Goal: Task Accomplishment & Management: Manage account settings

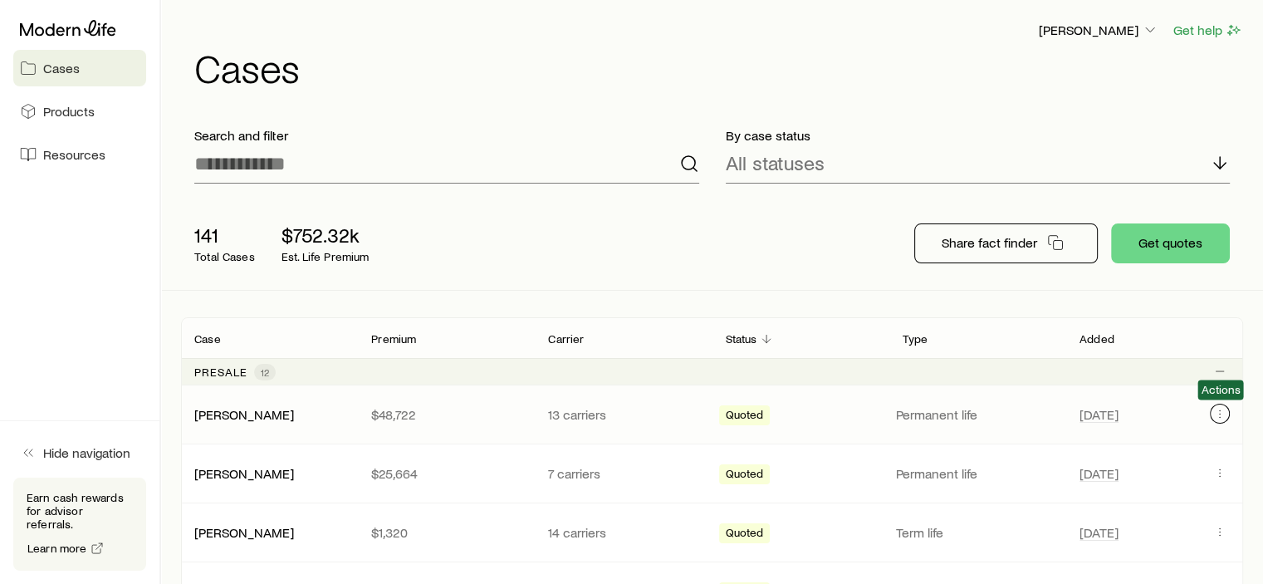
click at [1219, 411] on icon "Client cases" at bounding box center [1219, 413] width 13 height 13
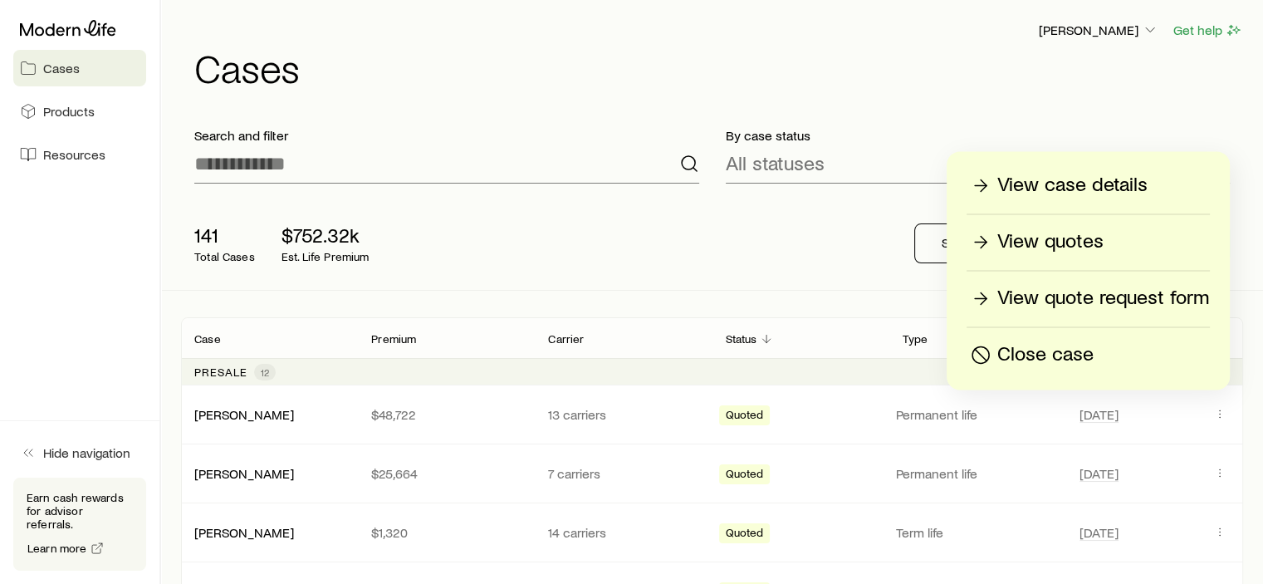
click at [1052, 248] on p "View quotes" at bounding box center [1050, 241] width 106 height 27
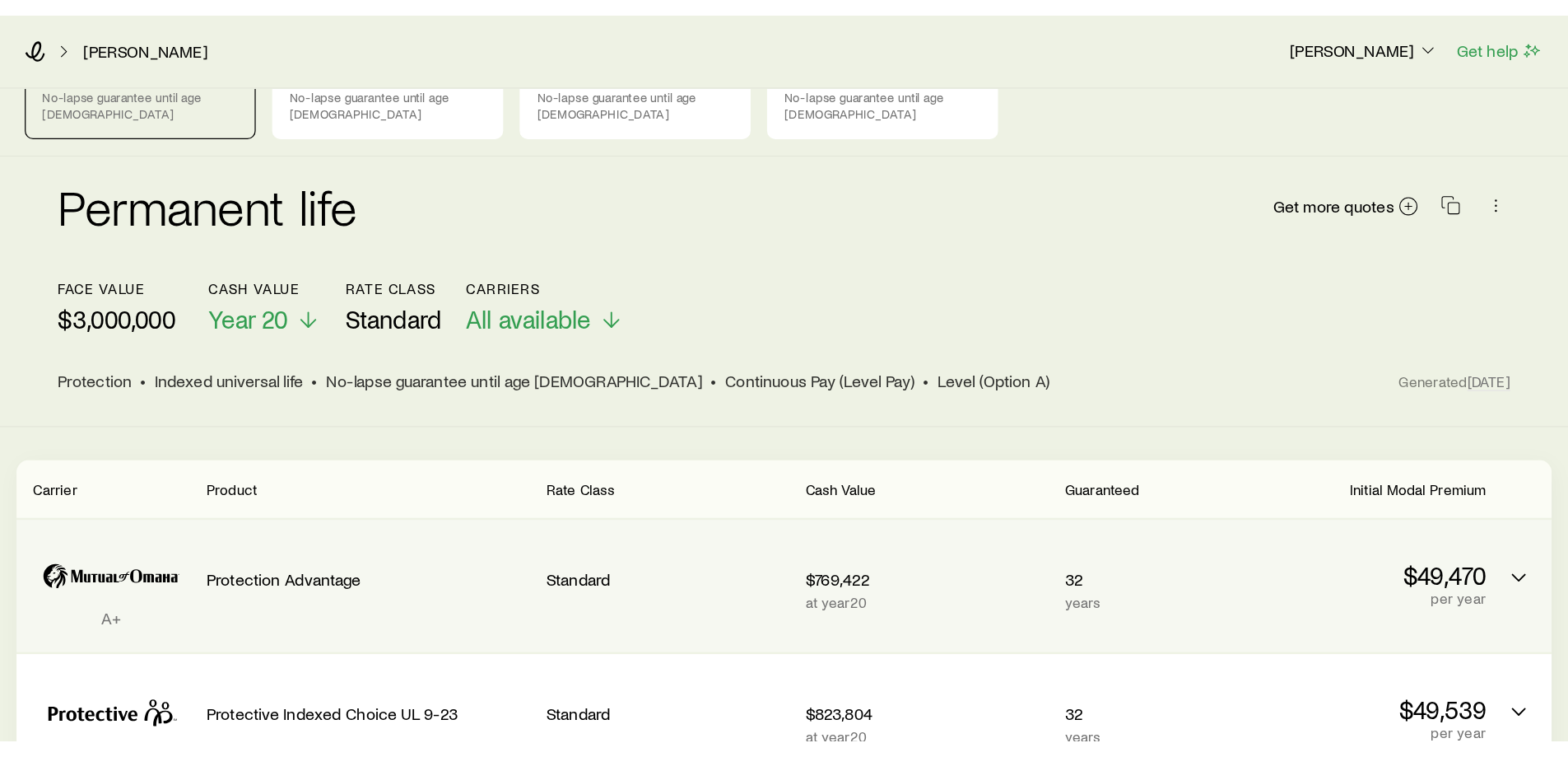
scroll to position [165, 0]
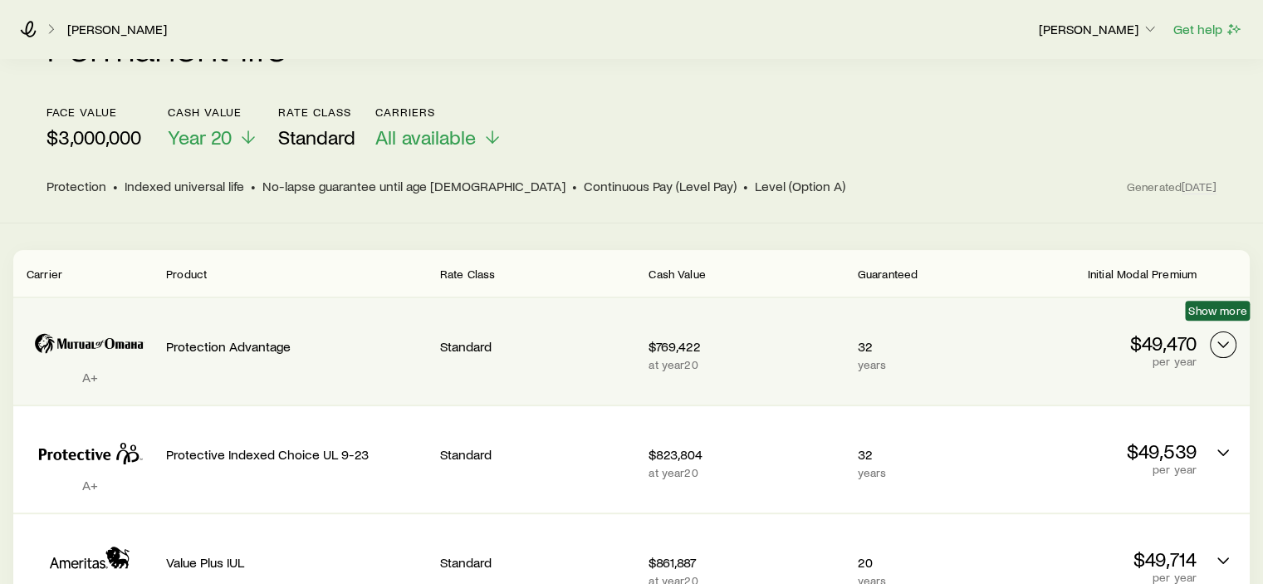
click at [1228, 335] on icon "Permanent quotes" at bounding box center [1223, 345] width 20 height 20
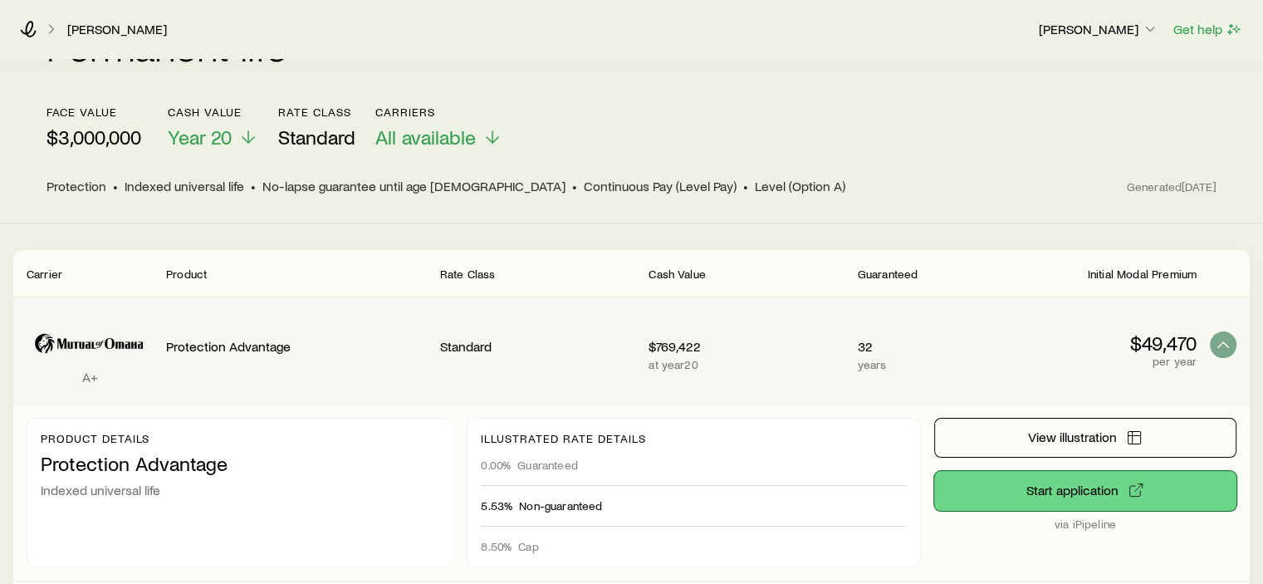
click at [1112, 474] on button "Start application" at bounding box center [1085, 491] width 302 height 40
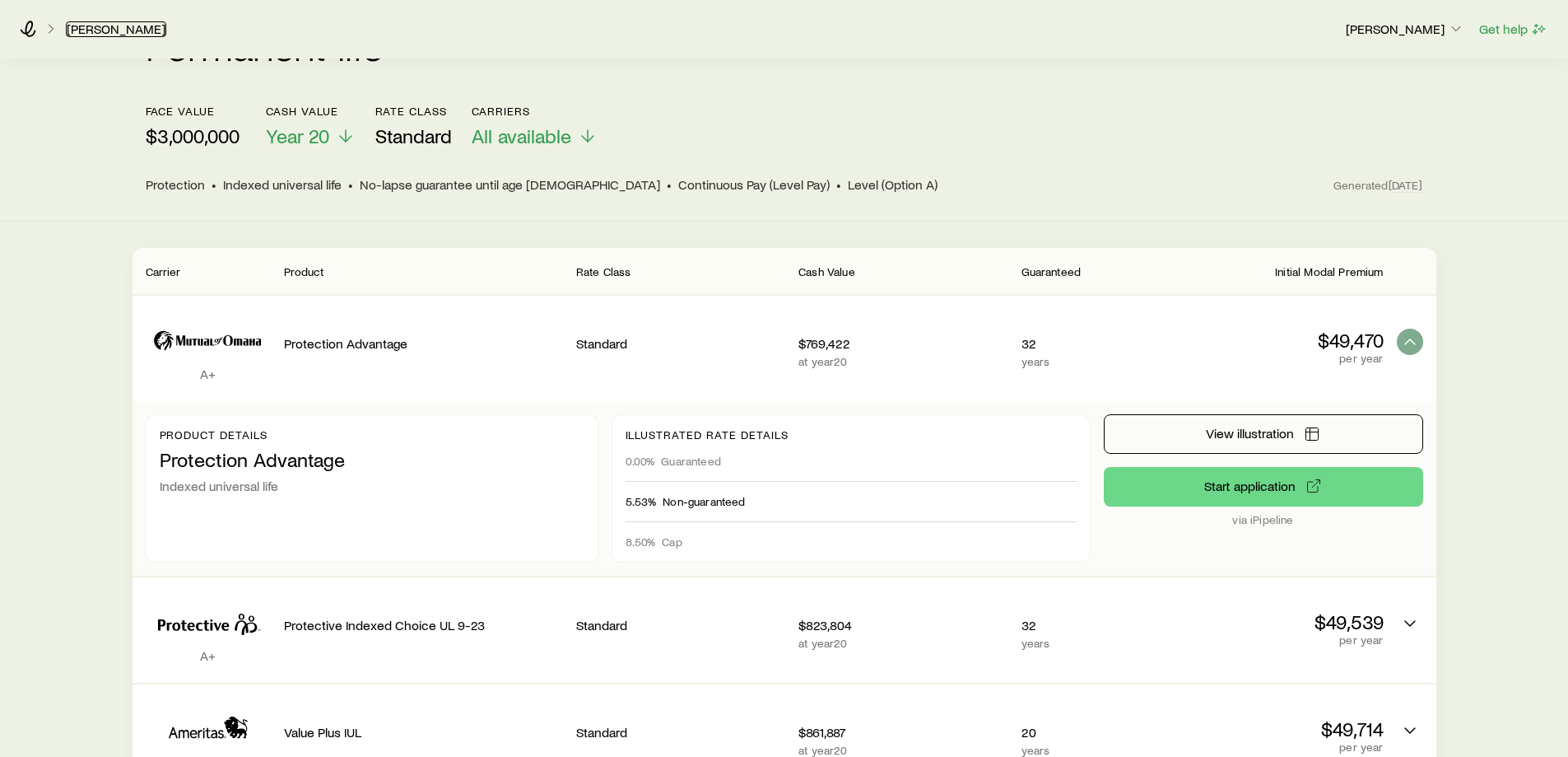
click at [97, 28] on link "[PERSON_NAME]" at bounding box center [115, 30] width 100 height 16
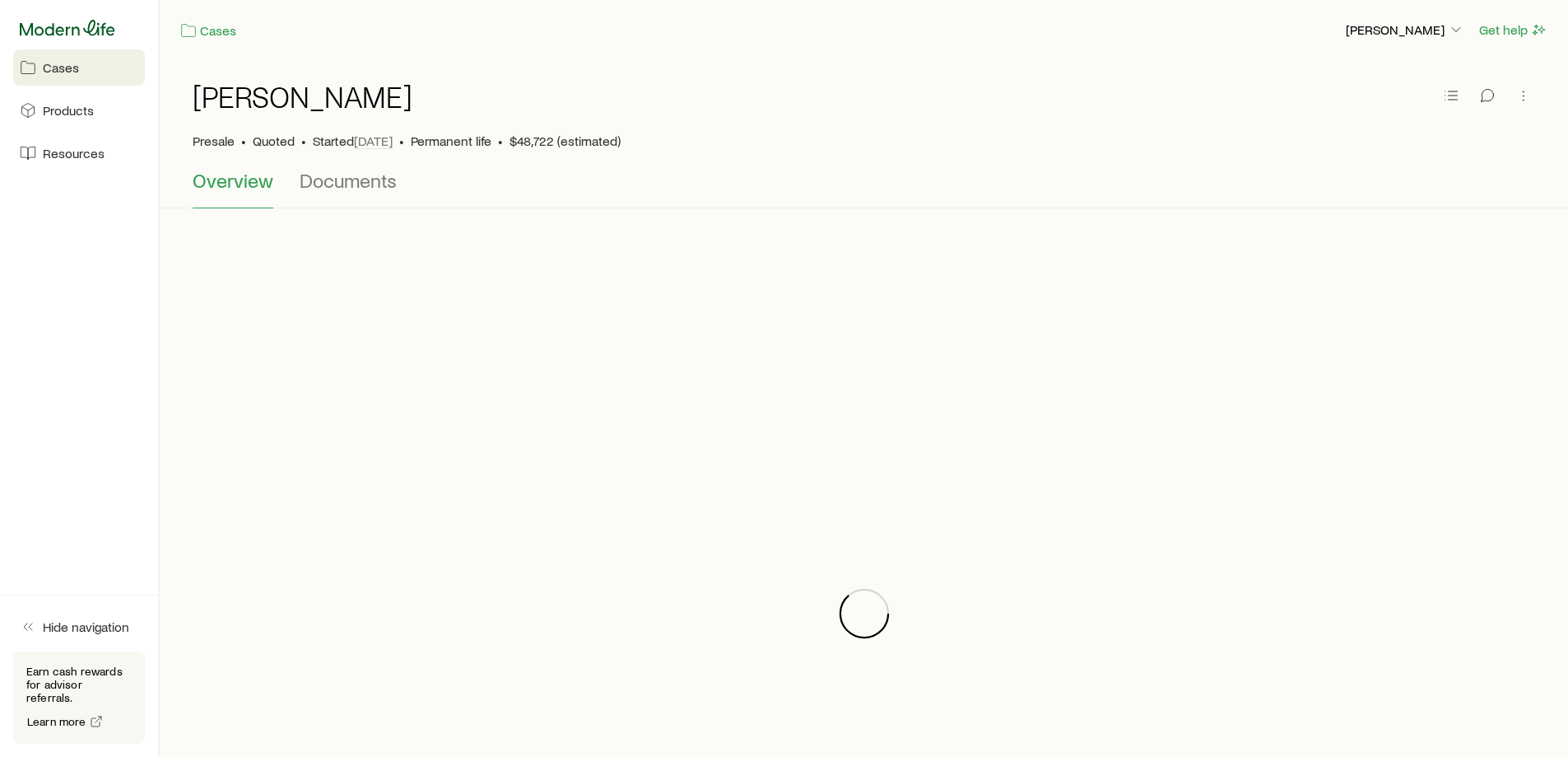
click at [86, 34] on icon at bounding box center [67, 28] width 95 height 17
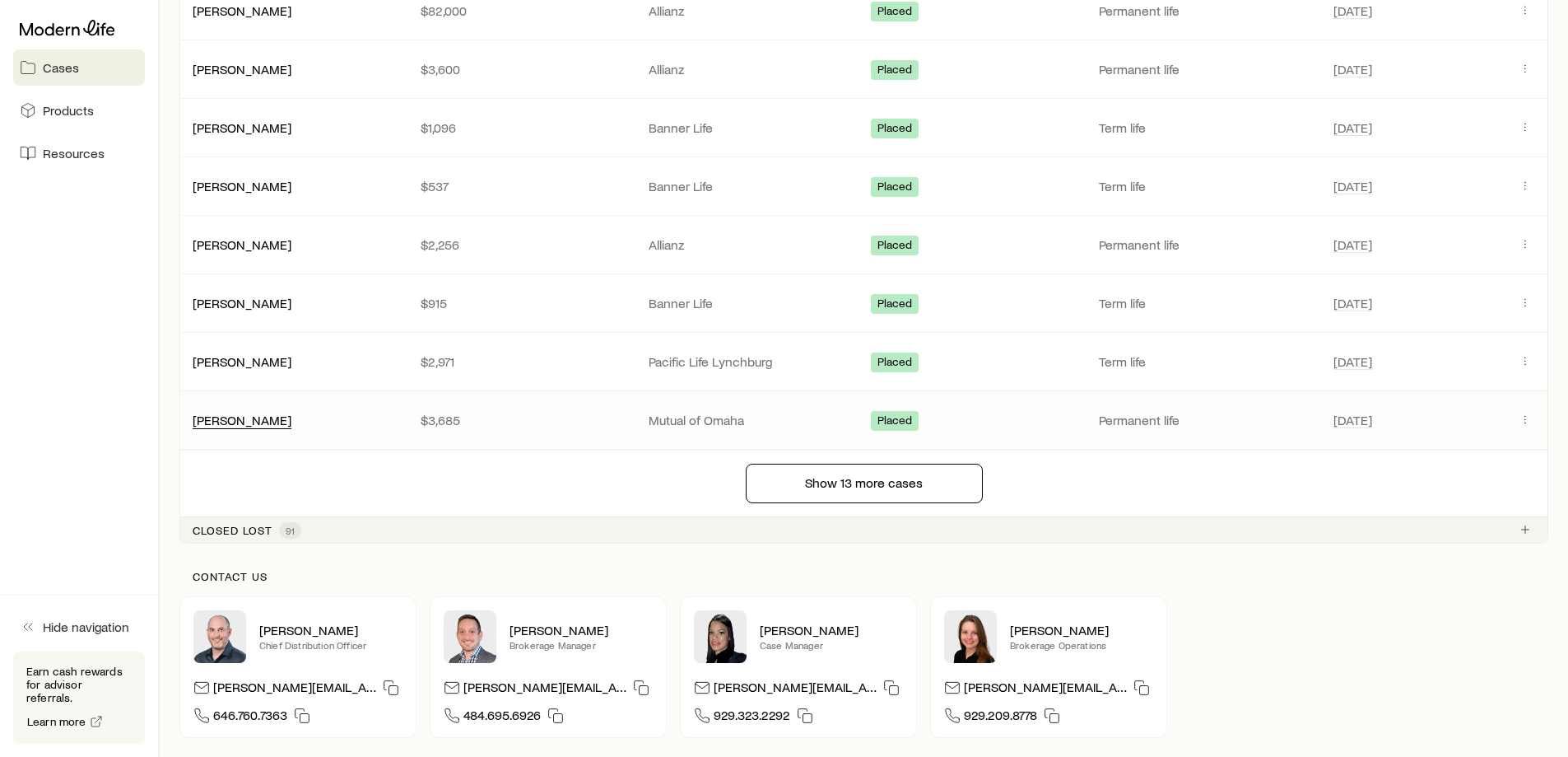
scroll to position [2110, 0]
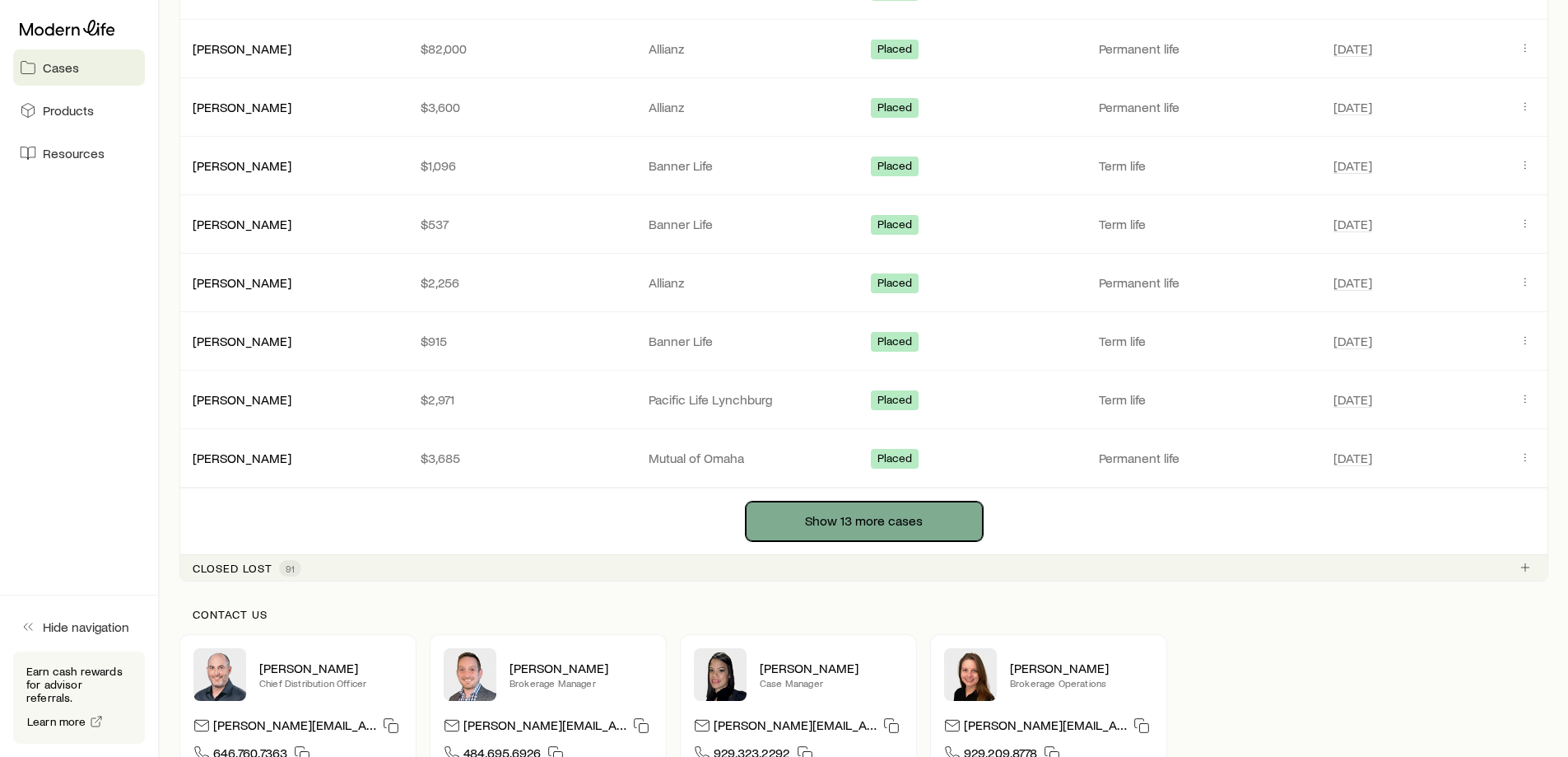
click at [771, 515] on button "Show 13 more cases" at bounding box center [864, 522] width 237 height 40
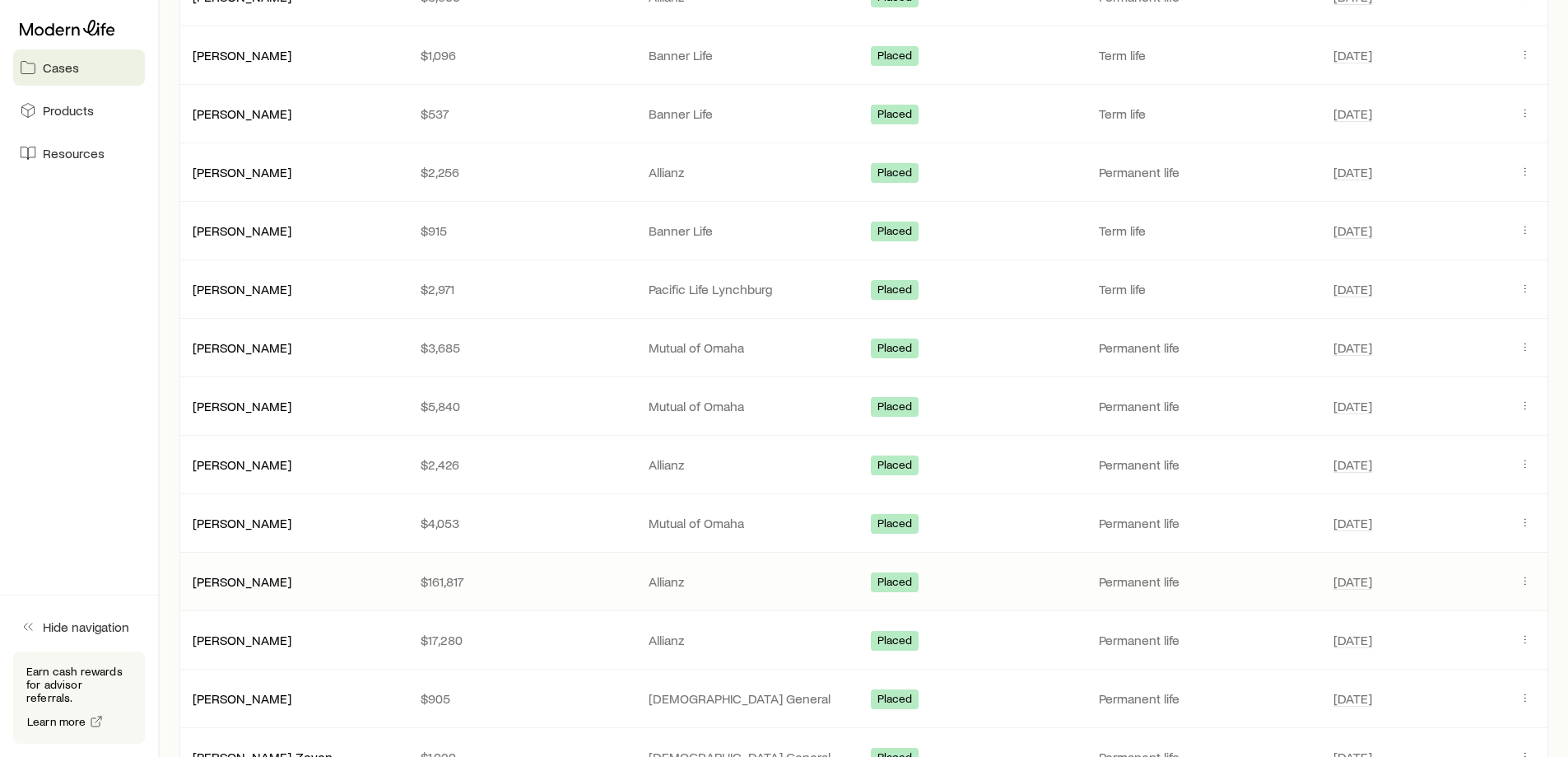
scroll to position [2275, 0]
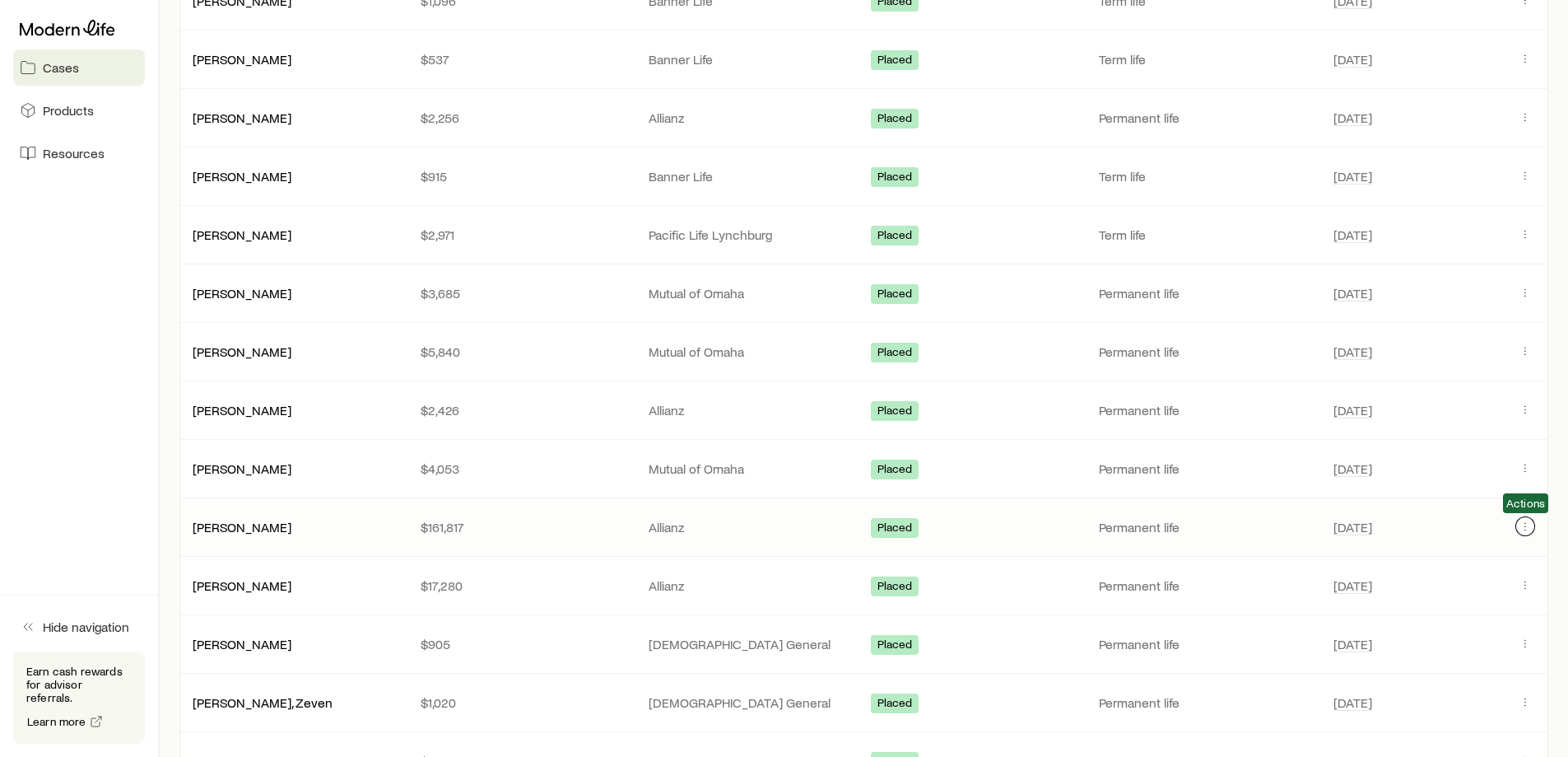
click at [1252, 525] on icon "Client cases" at bounding box center [1524, 526] width 13 height 13
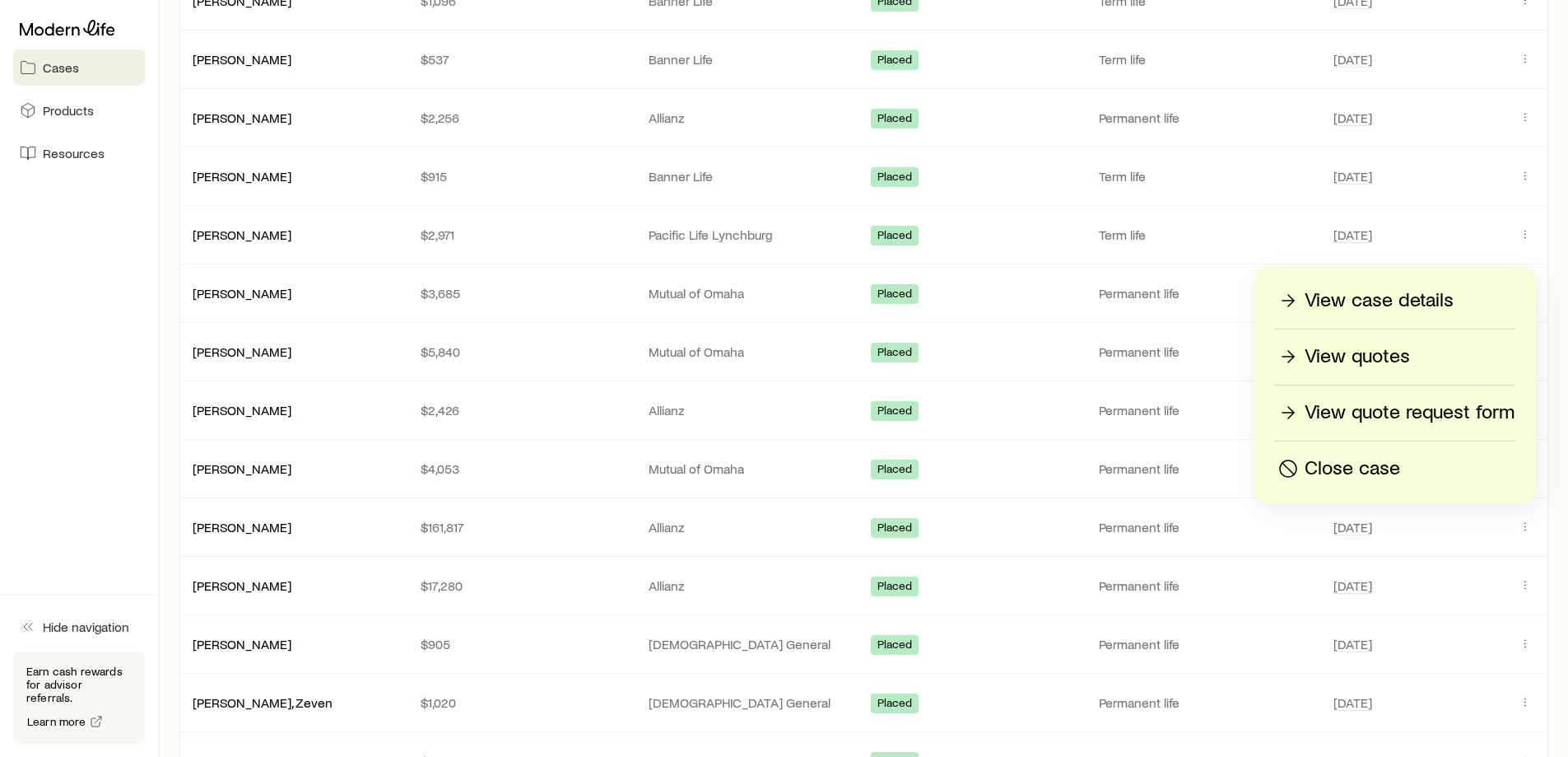
click at [1252, 295] on p "View case details" at bounding box center [1380, 301] width 149 height 27
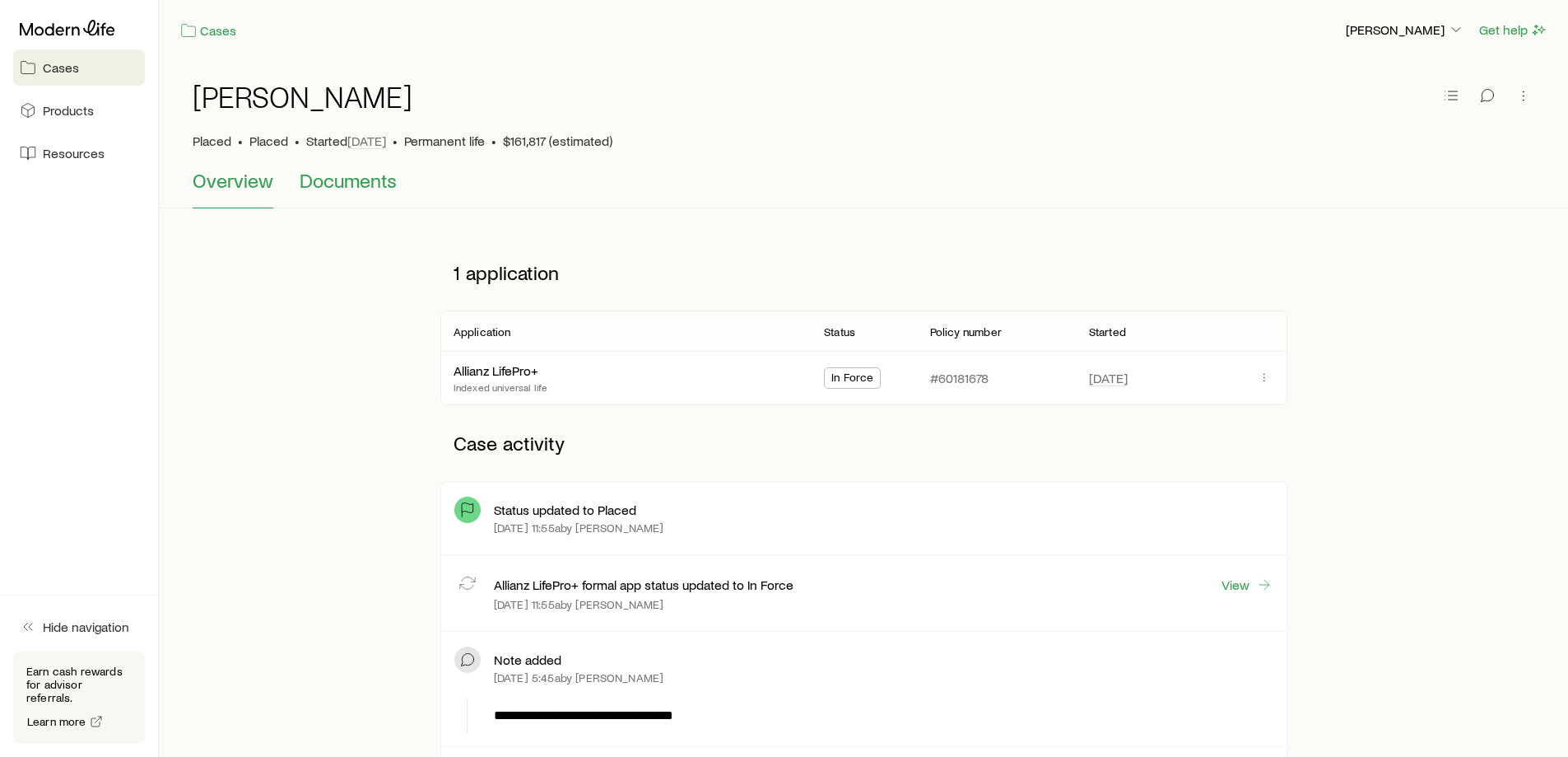
click at [351, 184] on span "Documents" at bounding box center [348, 180] width 97 height 23
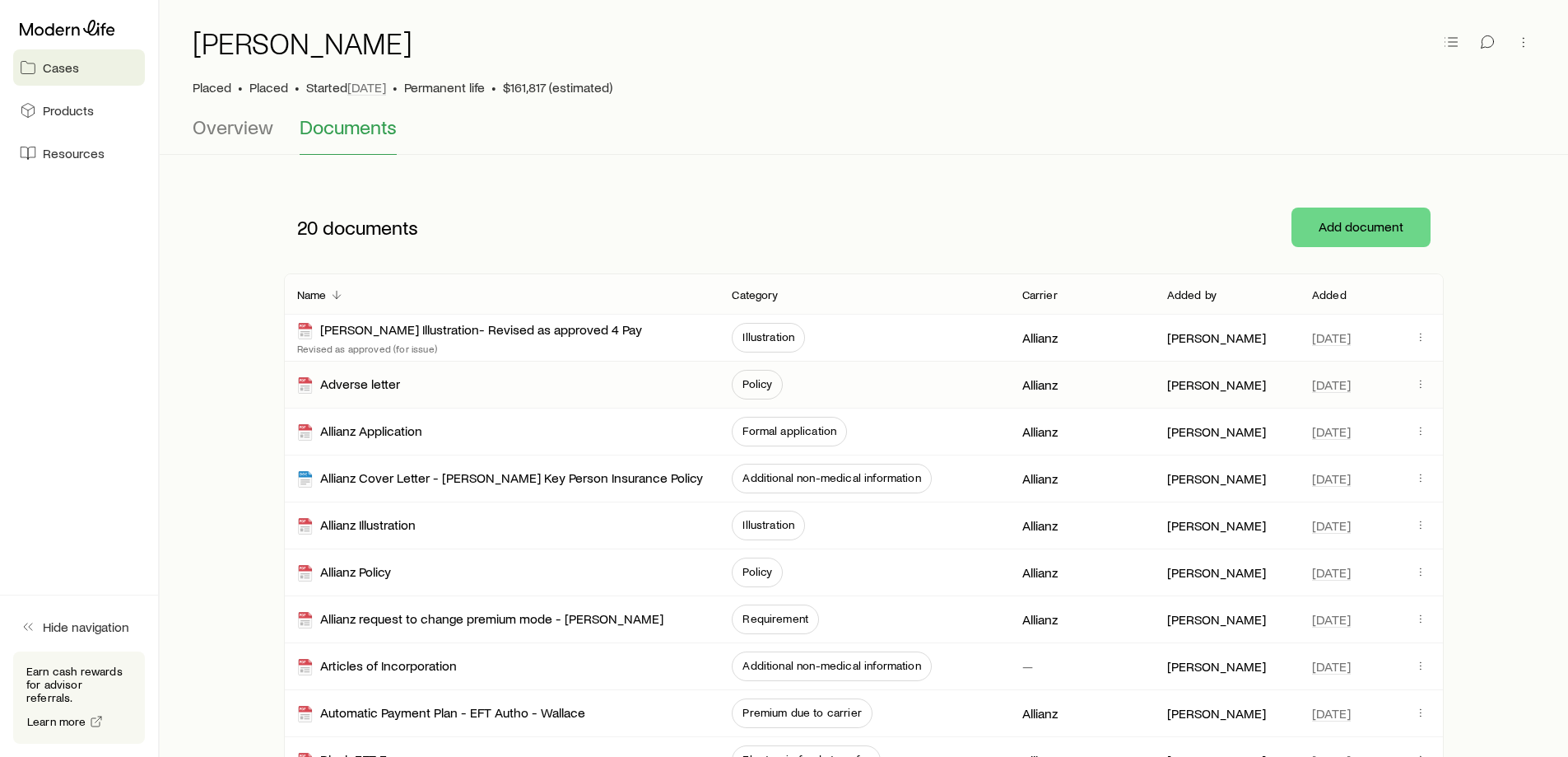
scroll to position [82, 0]
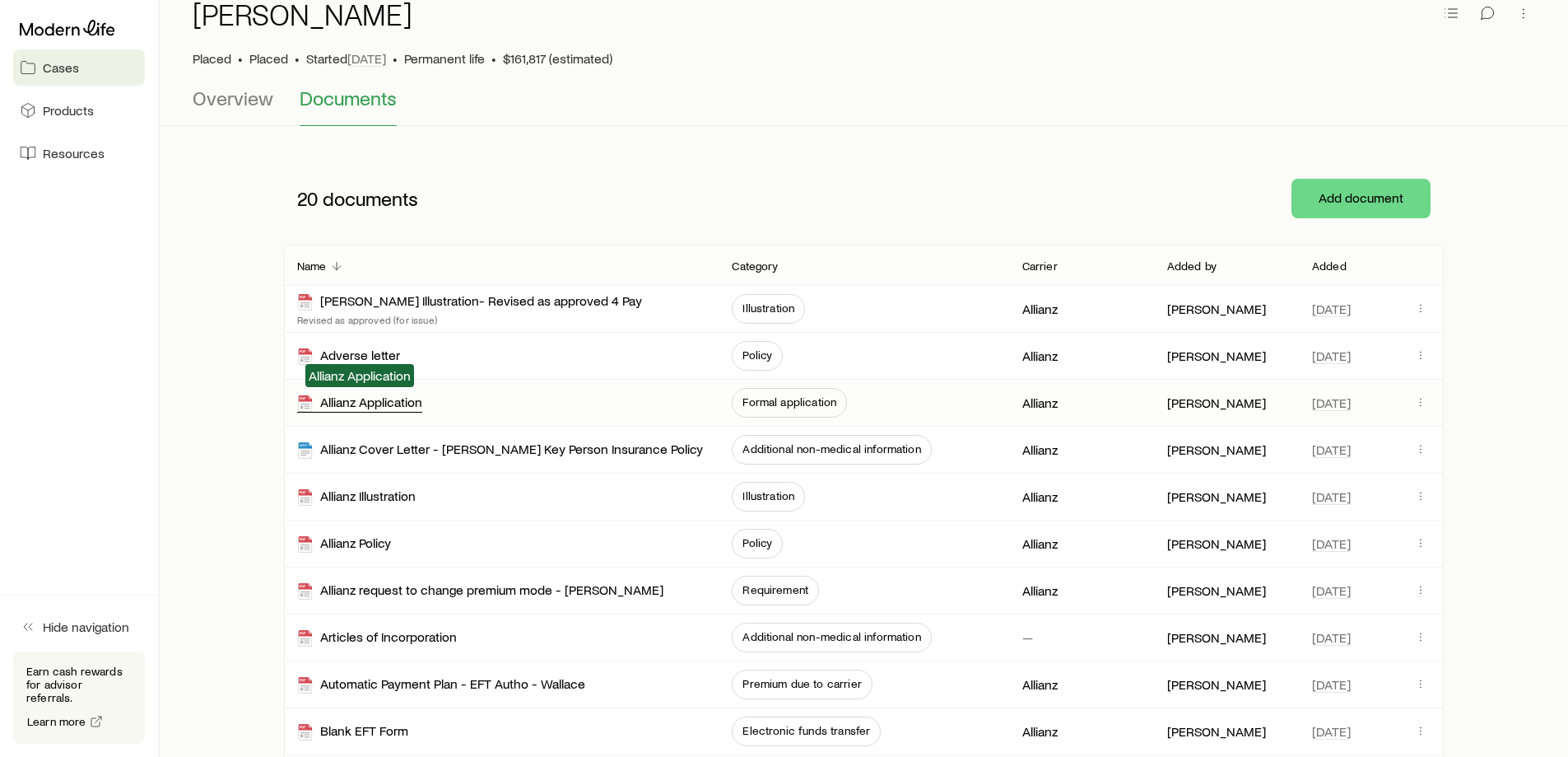
click at [346, 403] on div "Allianz Application" at bounding box center [360, 403] width 125 height 19
